Goal: Obtain resource: Download file/media

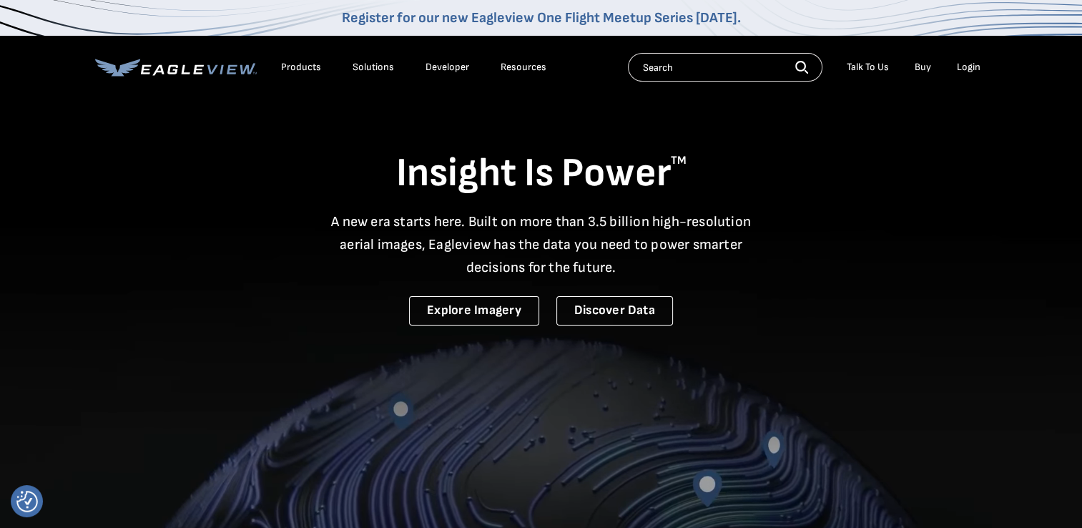
click at [971, 61] on div "Login" at bounding box center [969, 67] width 24 height 13
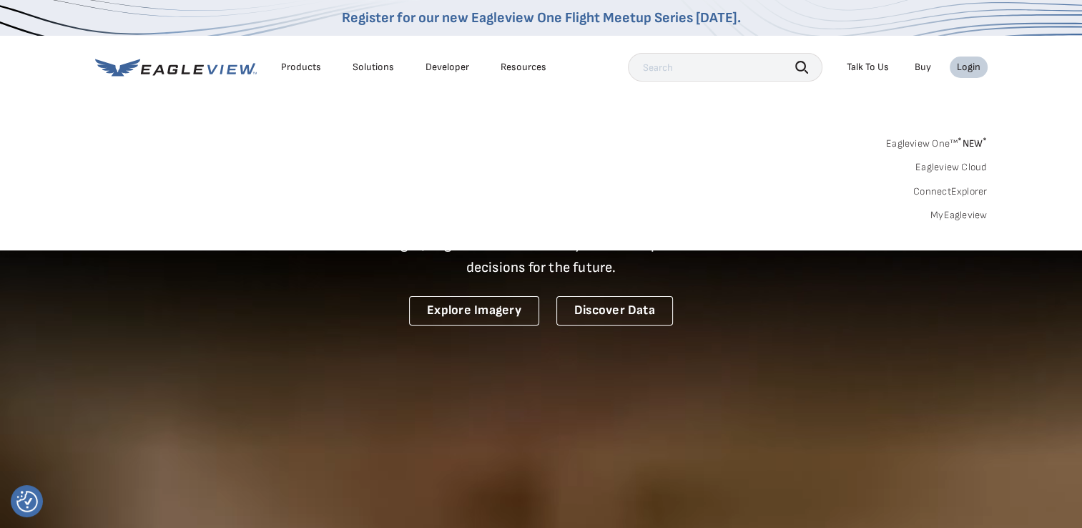
click at [953, 215] on link "MyEagleview" at bounding box center [959, 215] width 57 height 13
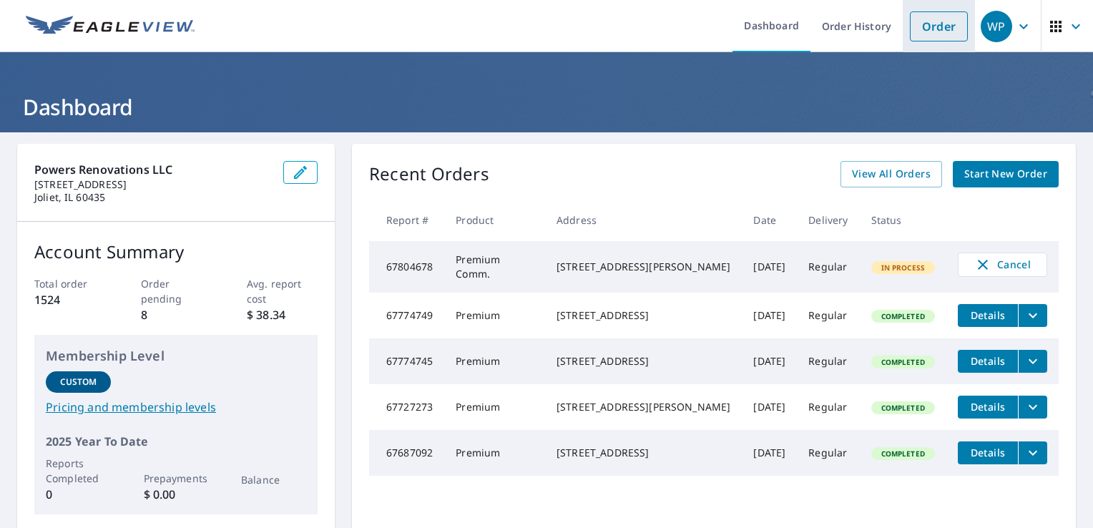
click at [933, 25] on link "Order" at bounding box center [939, 26] width 58 height 30
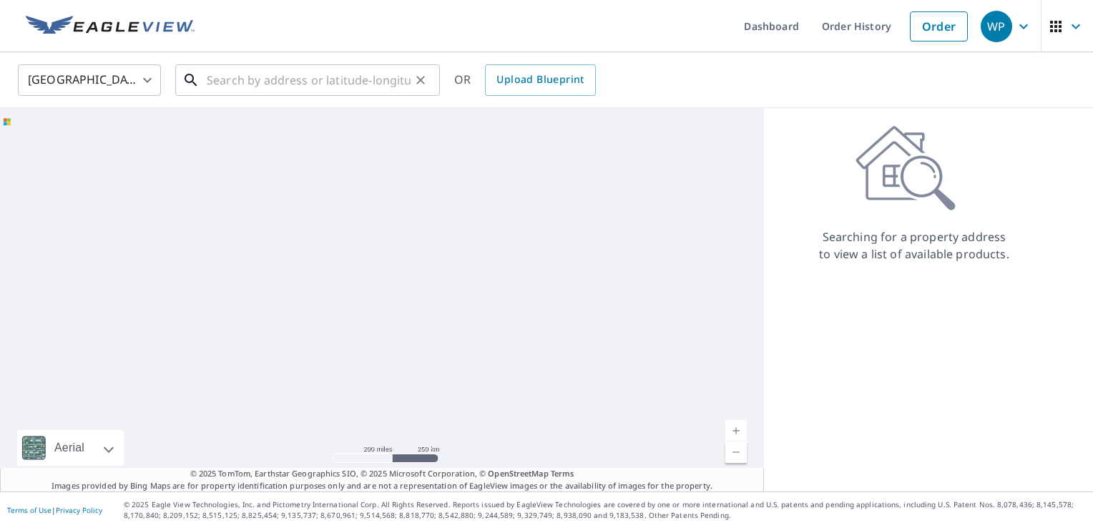
click at [234, 77] on input "text" at bounding box center [309, 80] width 204 height 40
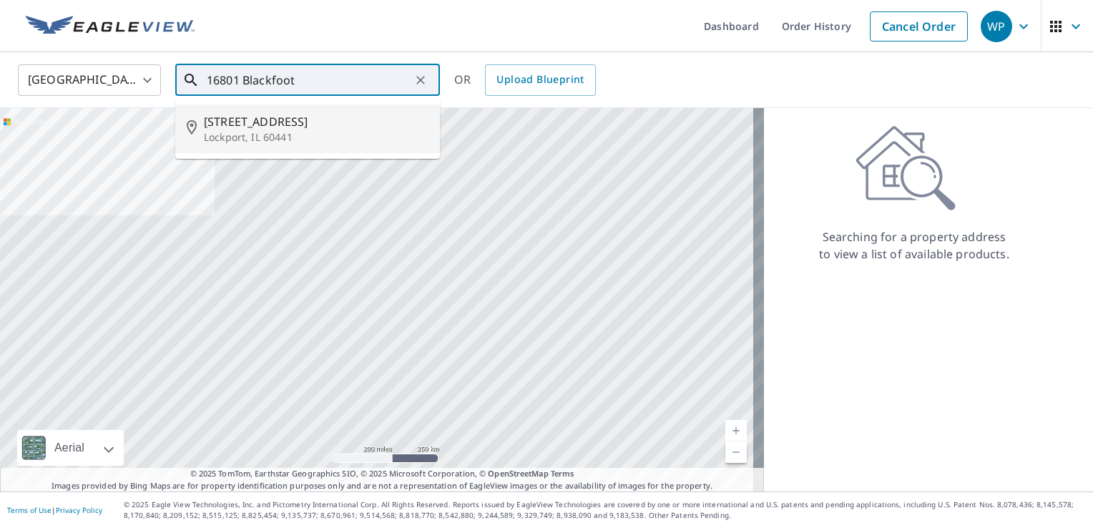
click at [245, 121] on span "[STREET_ADDRESS]" at bounding box center [316, 121] width 225 height 17
type input "[STREET_ADDRESS][PERSON_NAME]"
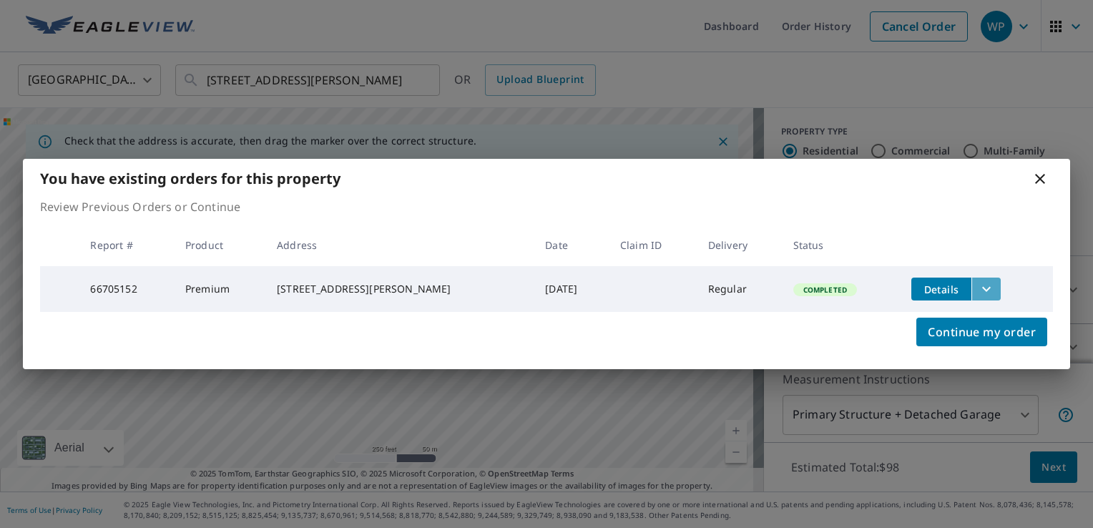
click at [979, 288] on icon "filesDropdownBtn-66705152" at bounding box center [986, 288] width 17 height 17
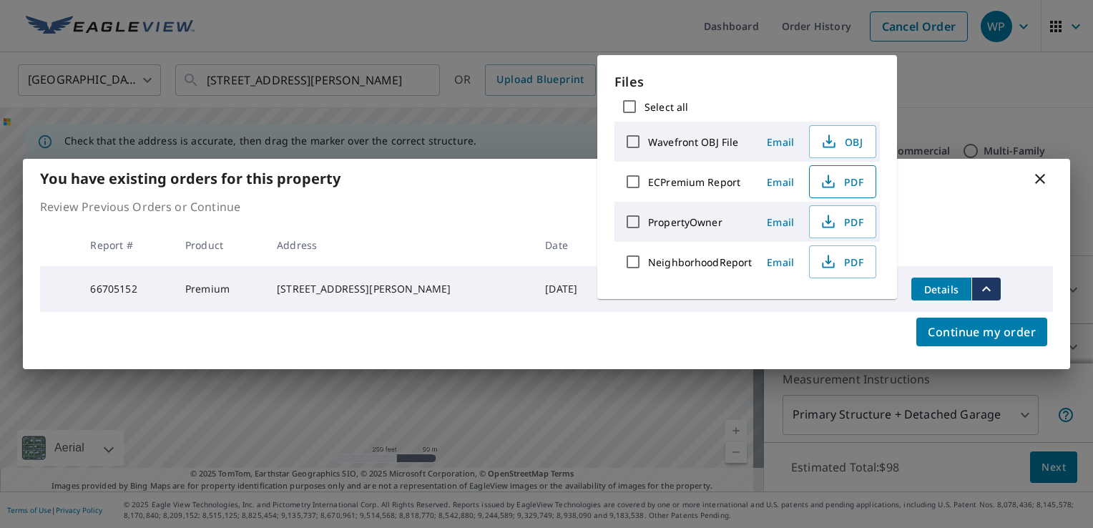
click at [864, 176] on button "PDF" at bounding box center [842, 181] width 67 height 33
